Goal: Information Seeking & Learning: Learn about a topic

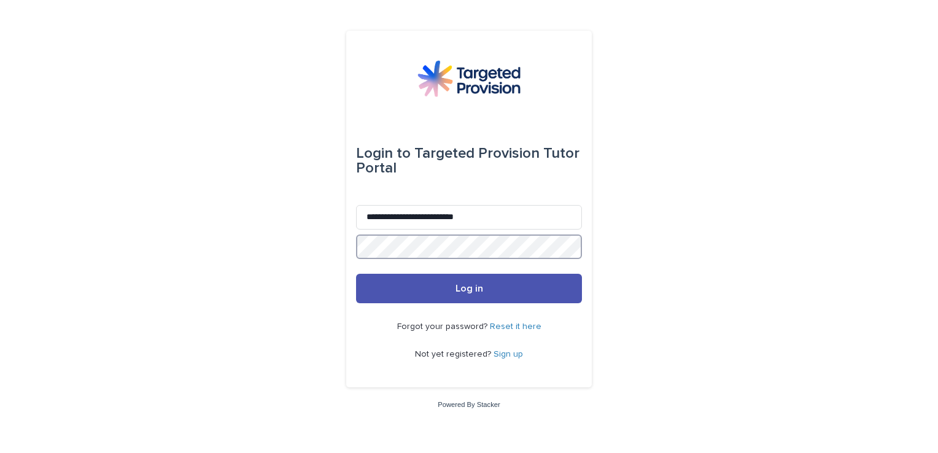
click at [356, 274] on button "Log in" at bounding box center [469, 288] width 226 height 29
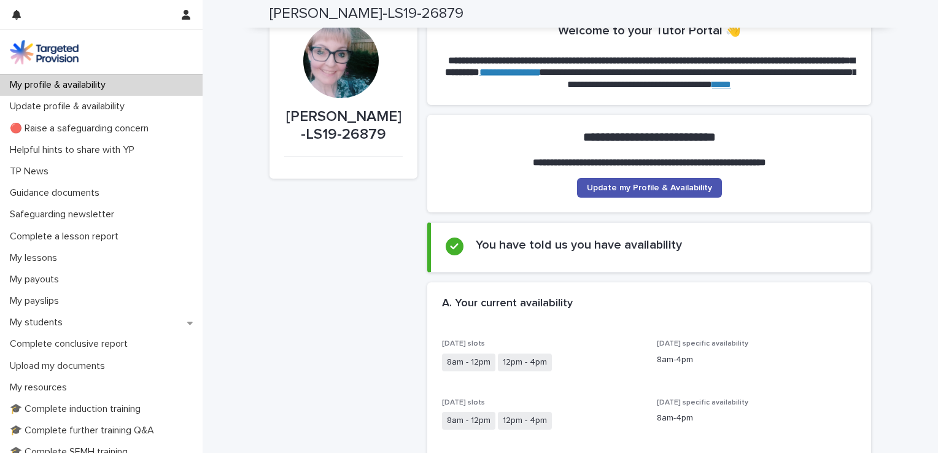
scroll to position [32, 0]
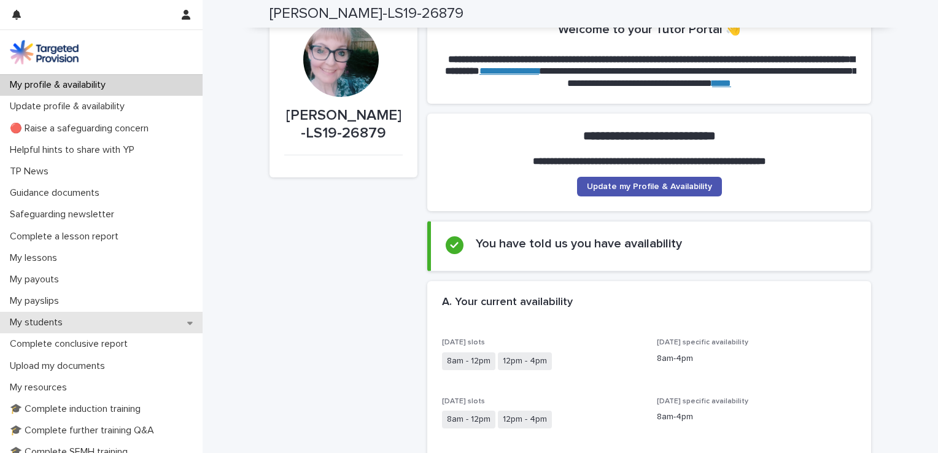
click at [93, 320] on div "My students" at bounding box center [101, 322] width 202 height 21
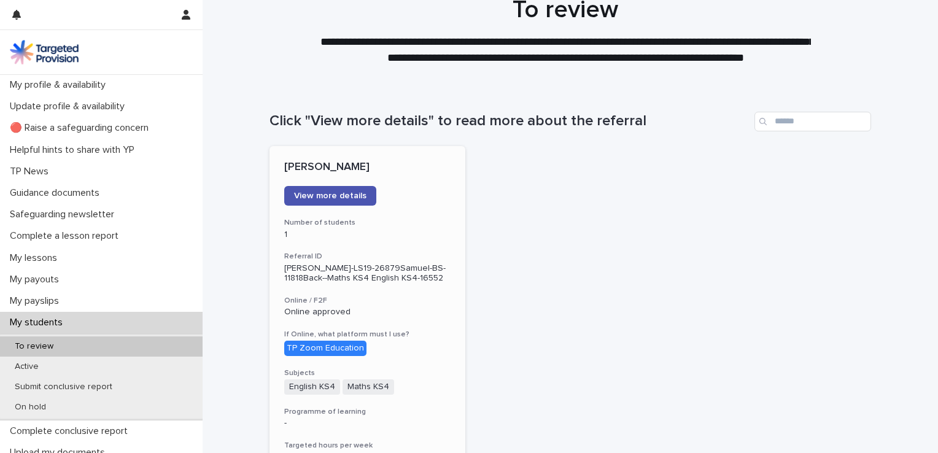
scroll to position [29, 0]
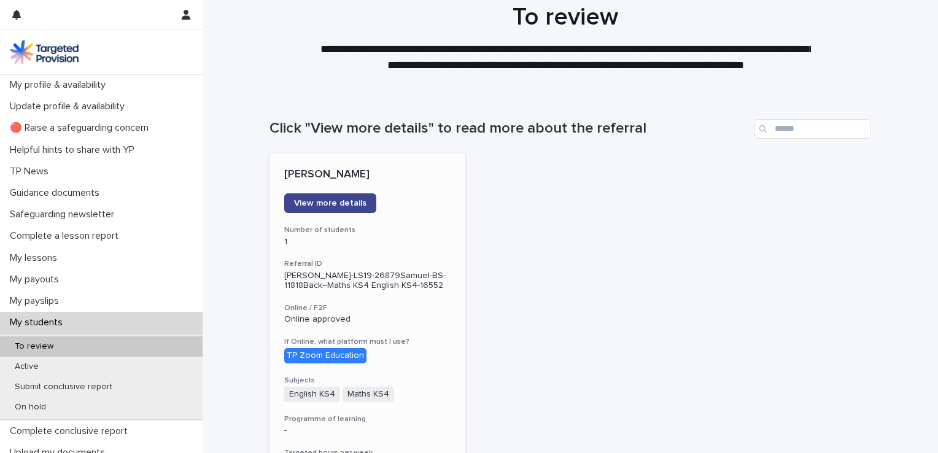
click at [345, 197] on link "View more details" at bounding box center [330, 203] width 92 height 20
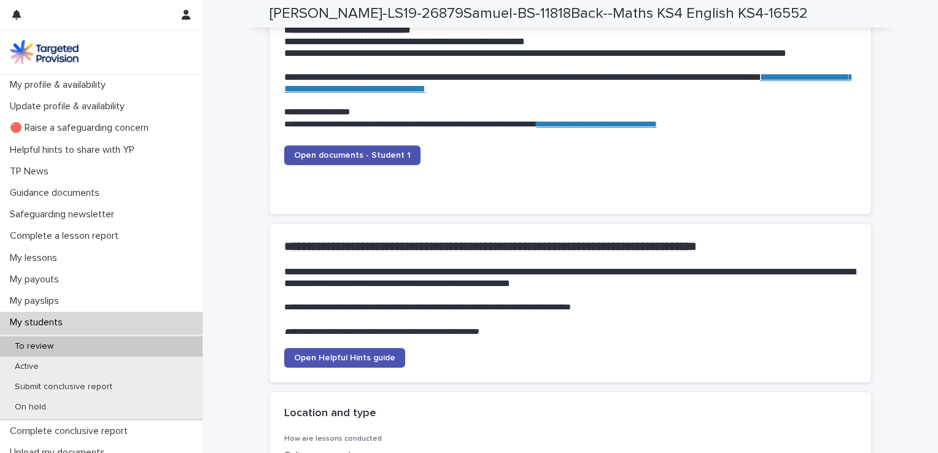
scroll to position [1275, 0]
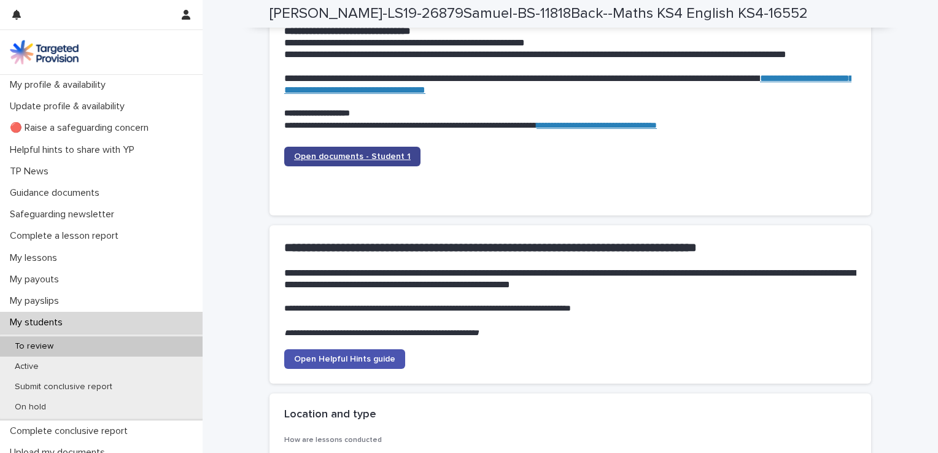
click at [376, 155] on span "Open documents - Student 1" at bounding box center [352, 156] width 117 height 9
